Goal: Task Accomplishment & Management: Use online tool/utility

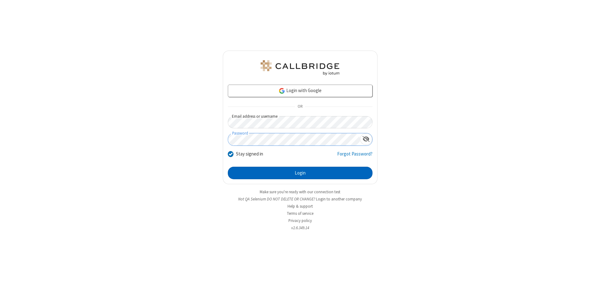
click at [300, 173] on button "Login" at bounding box center [300, 173] width 145 height 12
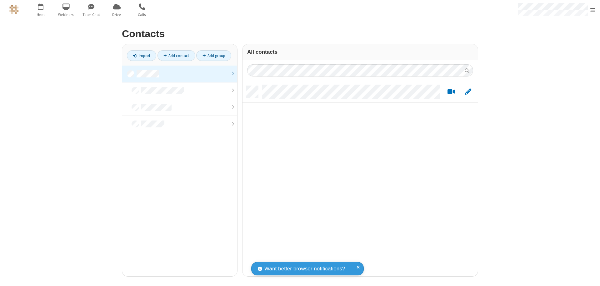
click at [142, 56] on link "Import" at bounding box center [141, 55] width 29 height 11
